Goal: Download file/media

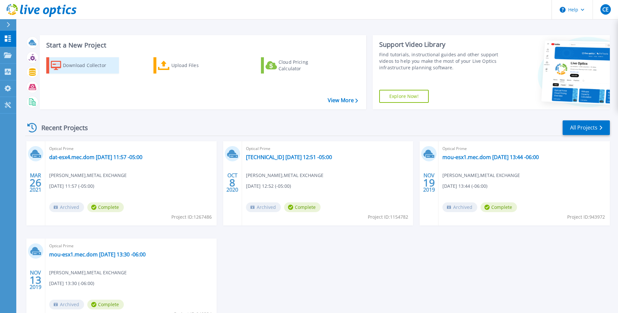
click at [76, 66] on div "Download Collector" at bounding box center [89, 65] width 52 height 13
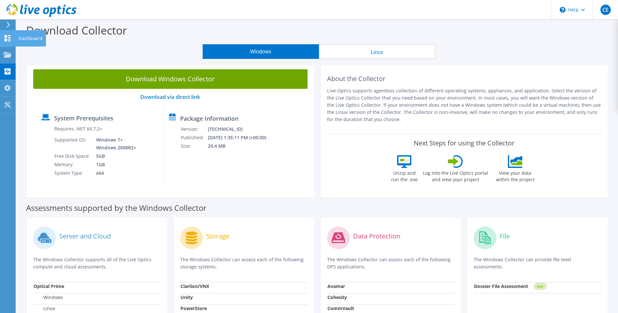
click at [5, 36] on use at bounding box center [8, 38] width 6 height 6
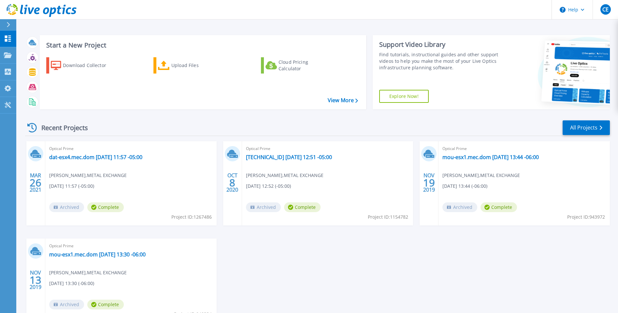
scroll to position [33, 0]
